Goal: Navigation & Orientation: Find specific page/section

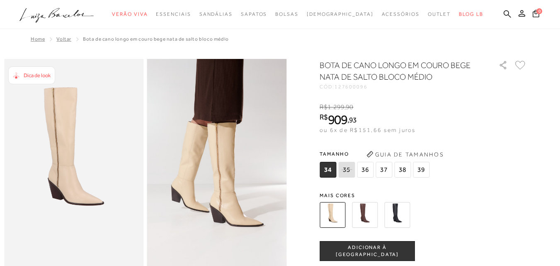
click at [37, 39] on span "Home" at bounding box center [38, 39] width 14 height 6
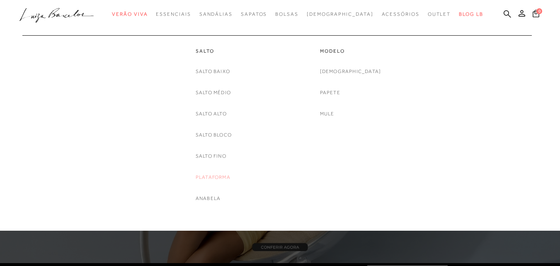
click at [202, 176] on link "Plataforma" at bounding box center [213, 177] width 35 height 9
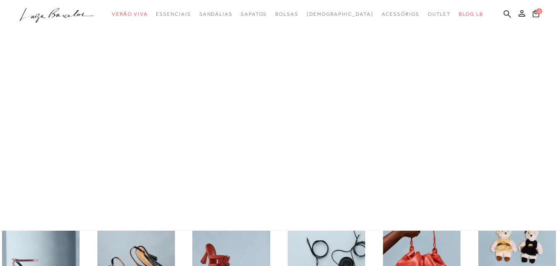
scroll to position [166, 0]
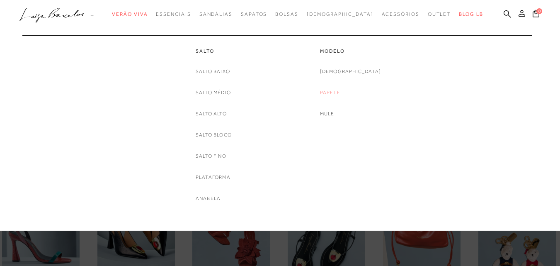
click at [340, 90] on link "Papete" at bounding box center [330, 92] width 20 height 9
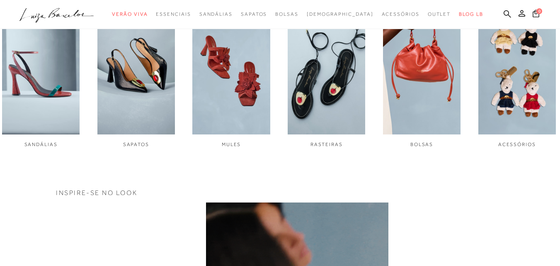
scroll to position [332, 0]
